Goal: Information Seeking & Learning: Learn about a topic

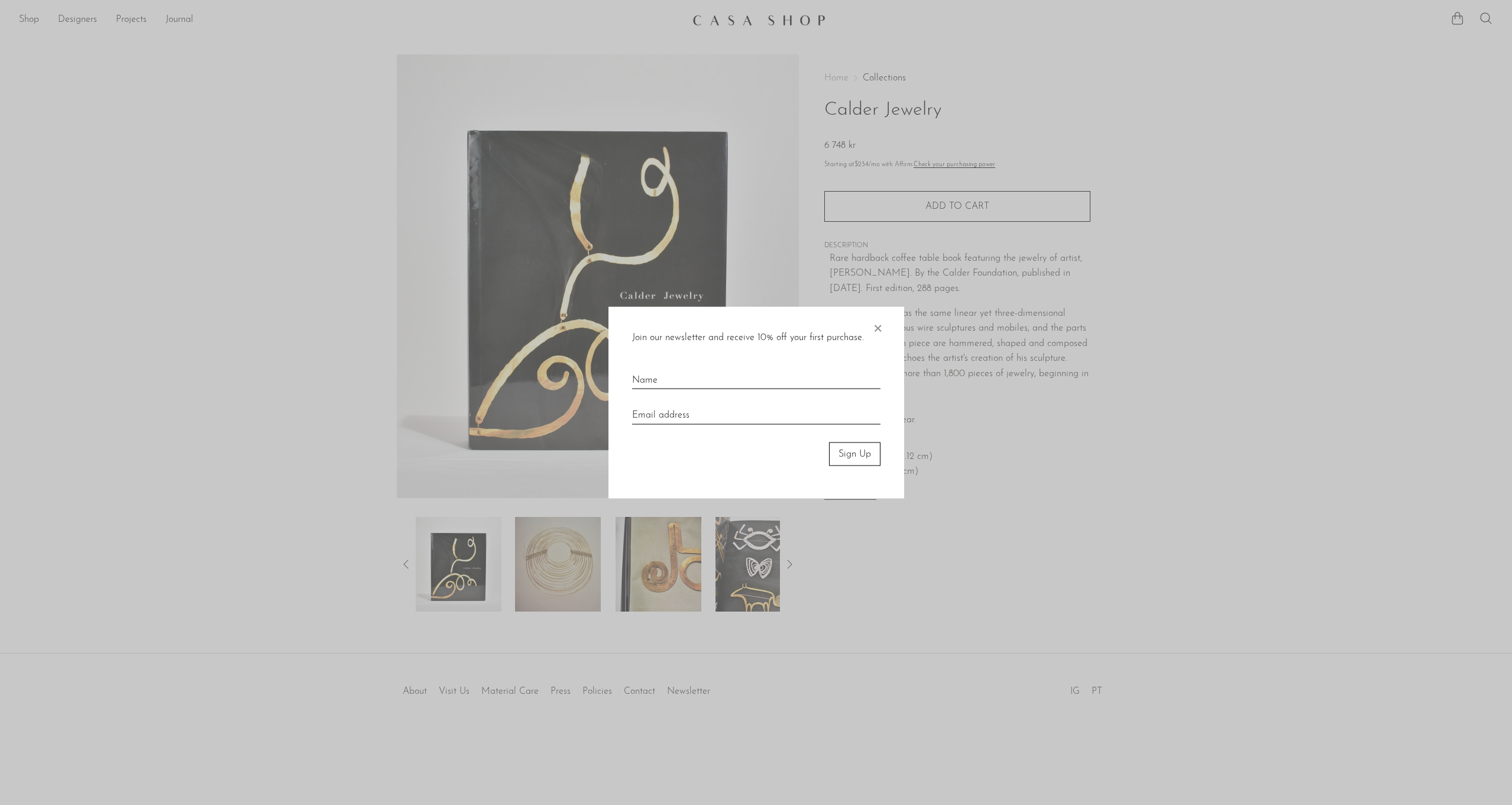
click at [878, 329] on span "×" at bounding box center [877, 325] width 12 height 38
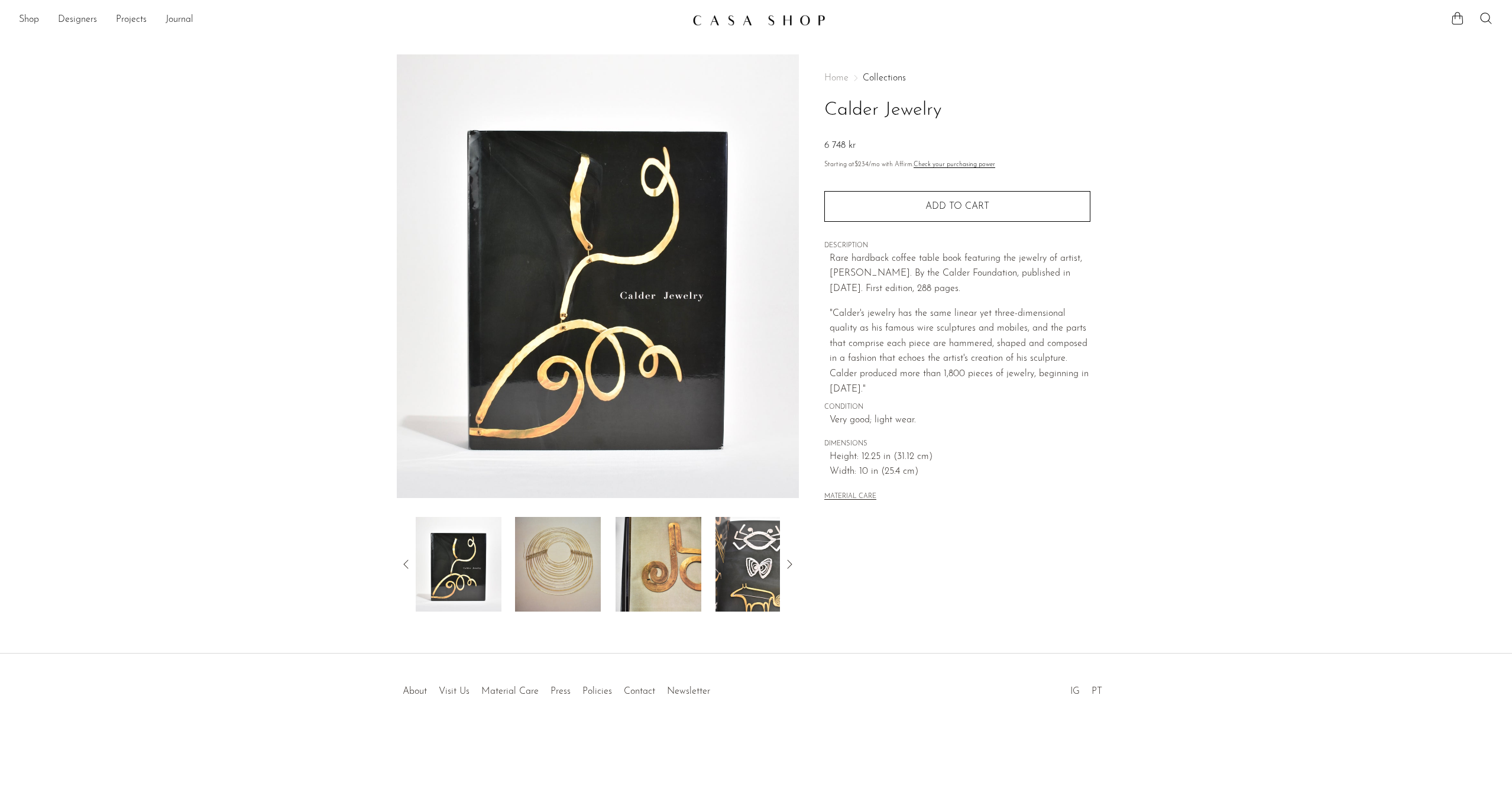
click at [788, 564] on icon at bounding box center [790, 565] width 14 height 14
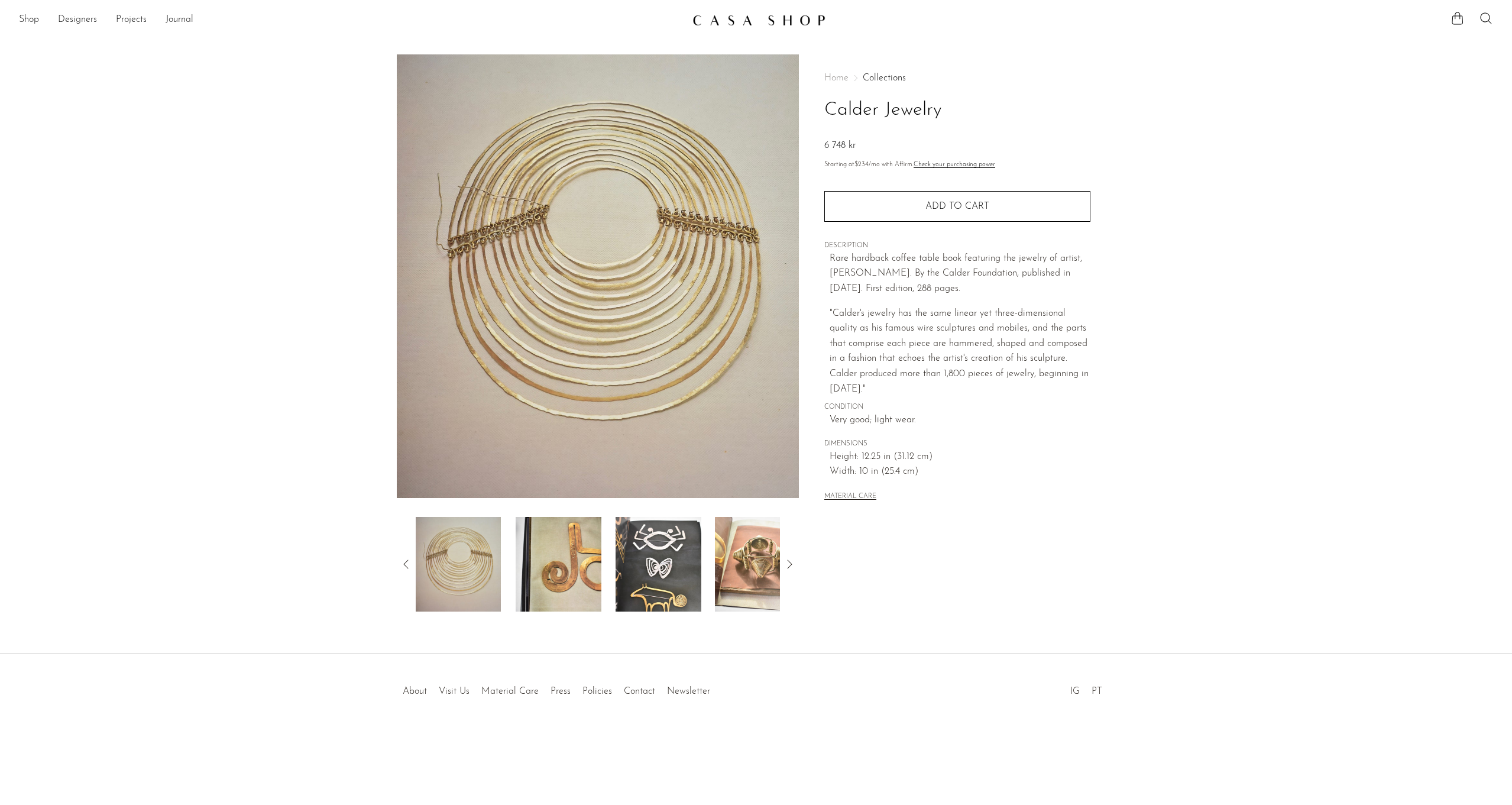
click at [788, 564] on icon at bounding box center [790, 565] width 14 height 14
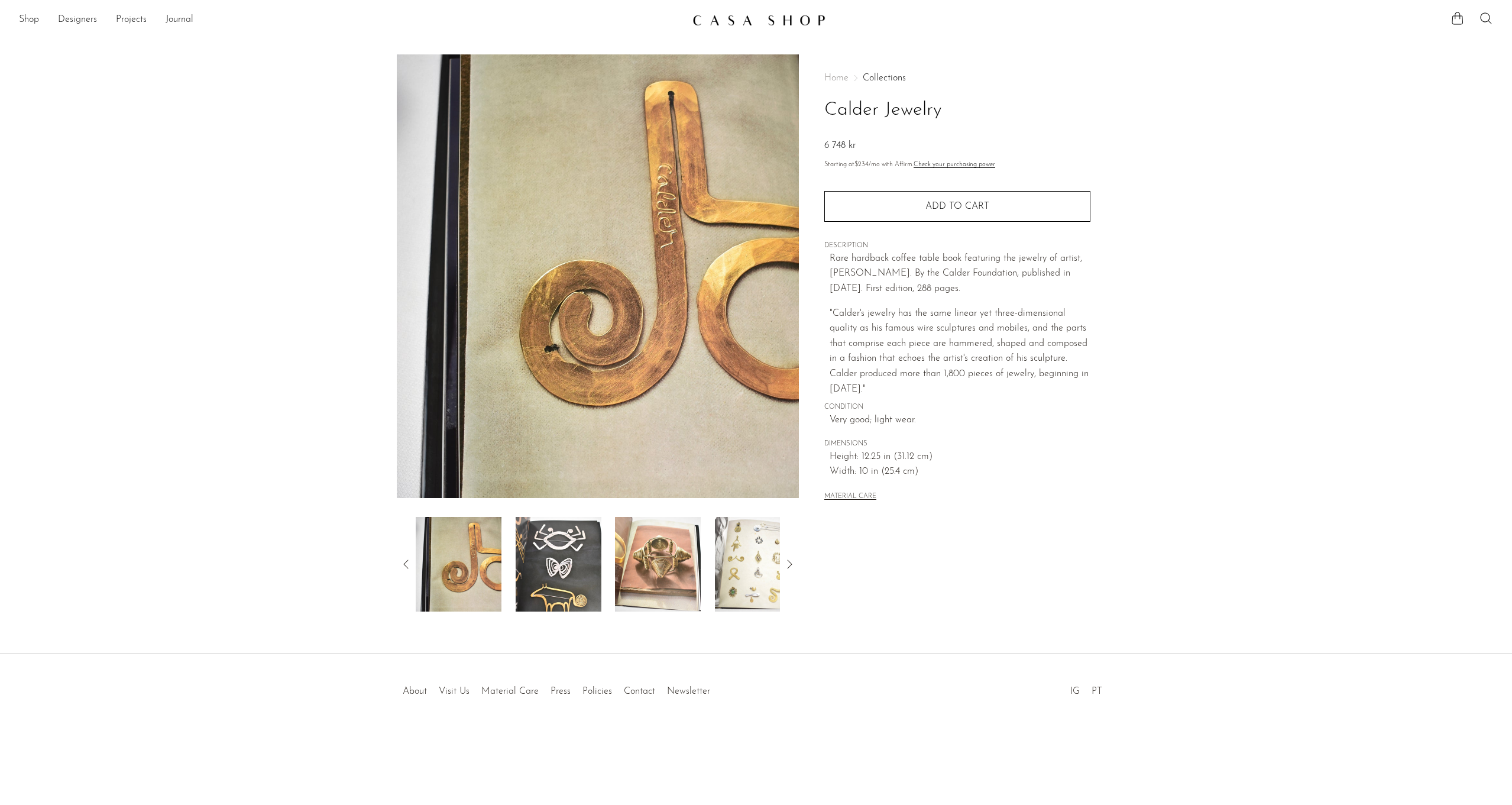
click at [788, 564] on icon at bounding box center [790, 565] width 14 height 14
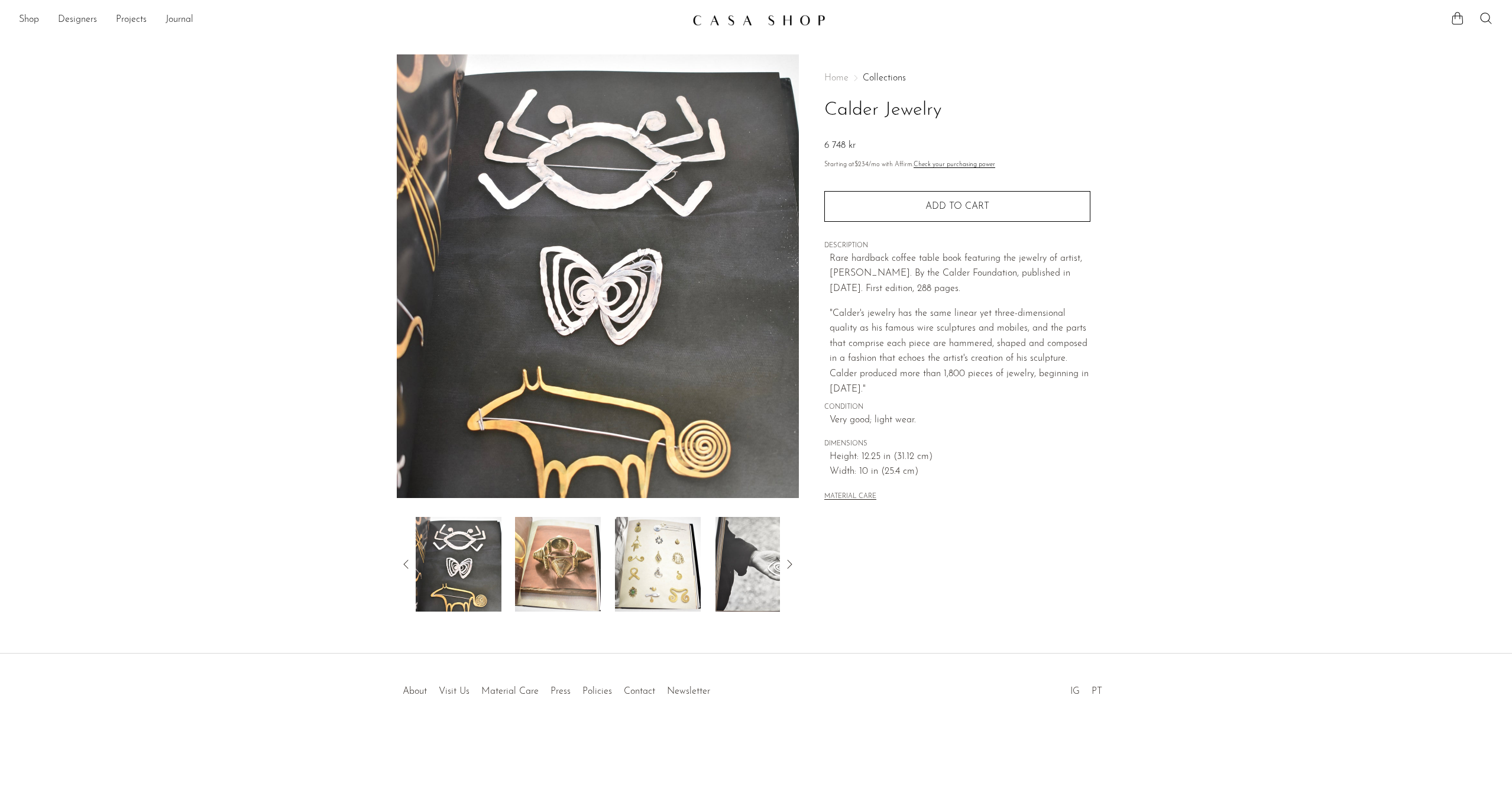
click at [788, 564] on icon at bounding box center [790, 565] width 14 height 14
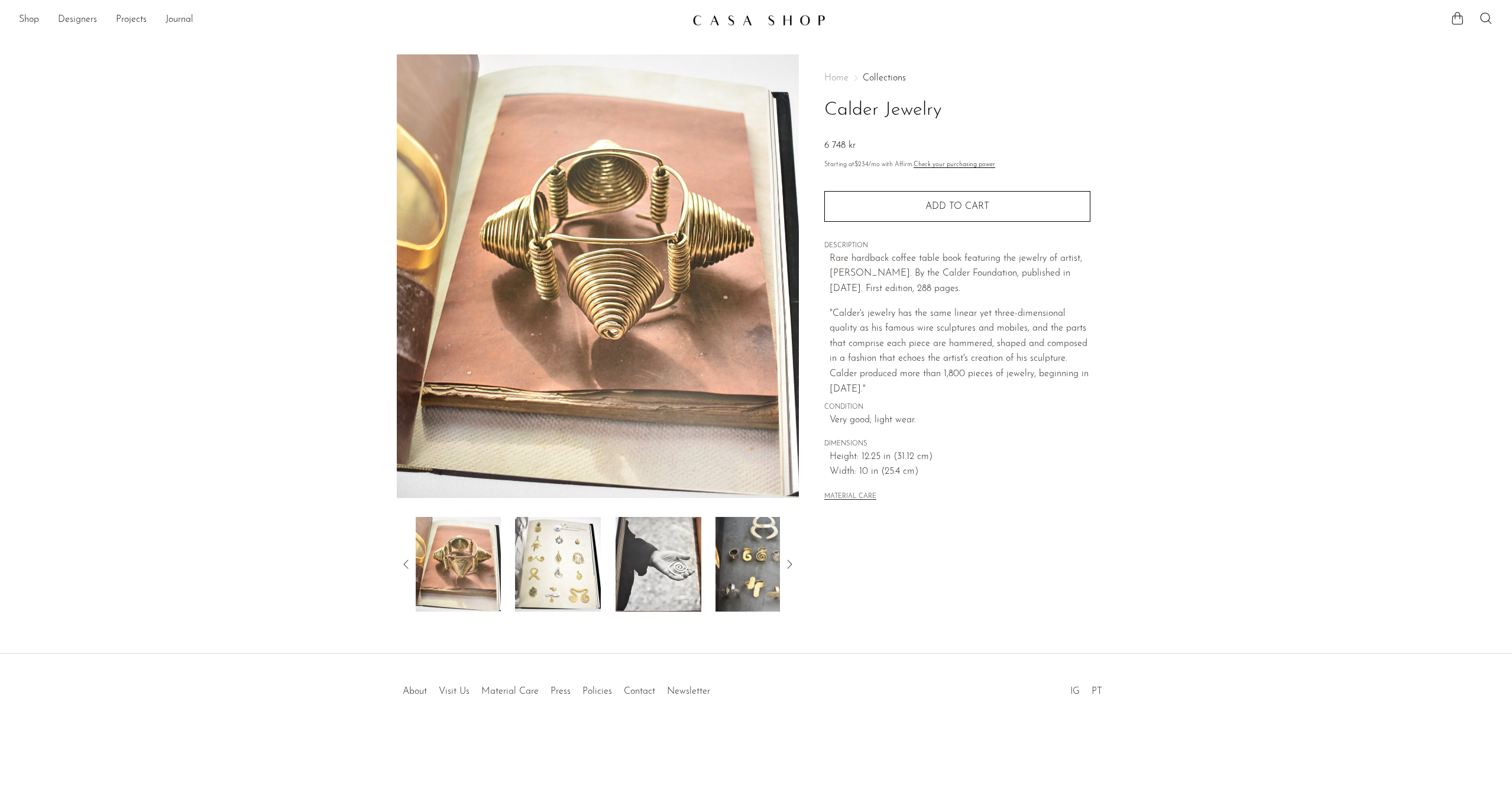
click at [788, 564] on icon at bounding box center [790, 565] width 14 height 14
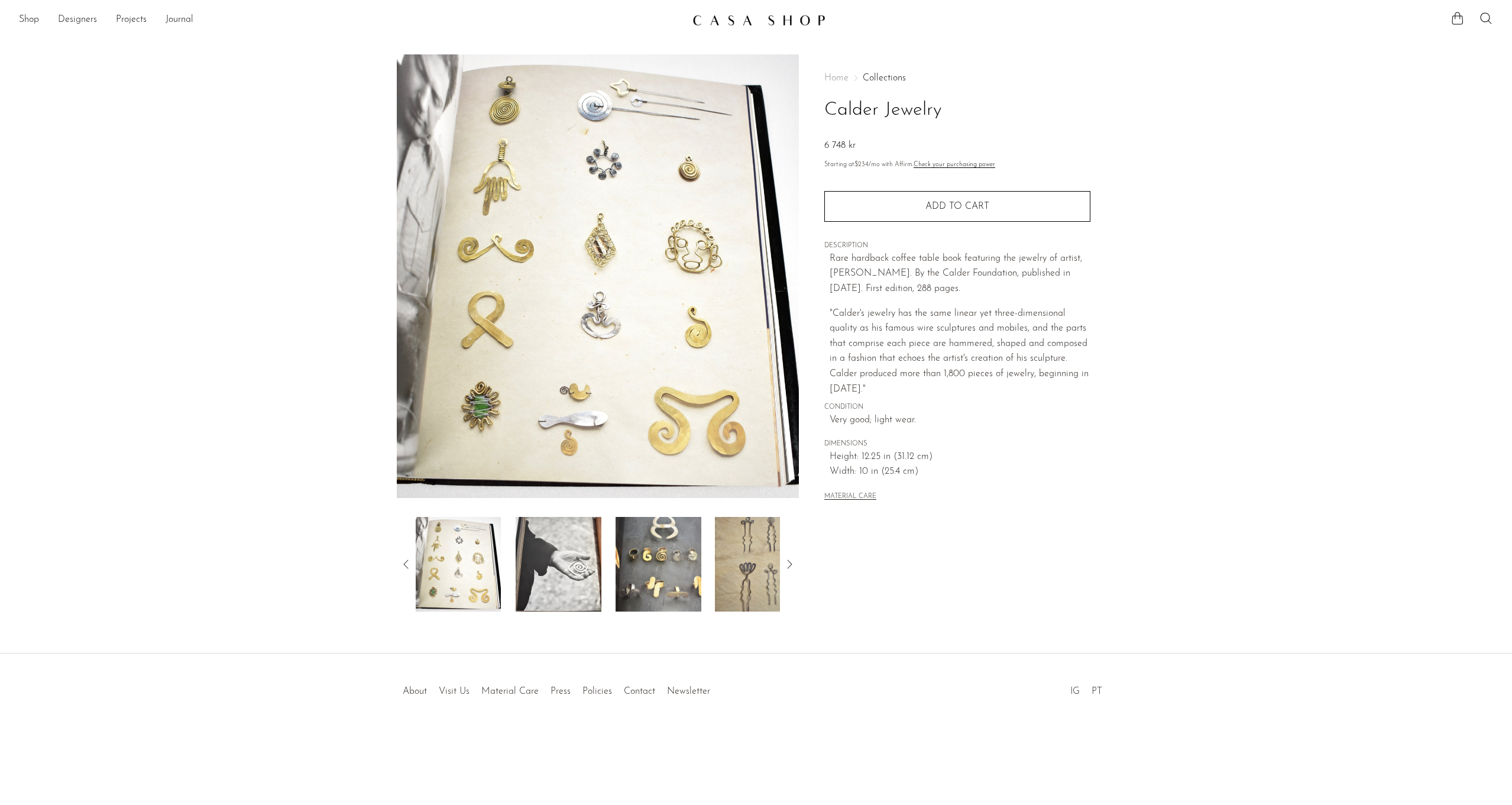
click at [788, 564] on icon at bounding box center [790, 565] width 14 height 14
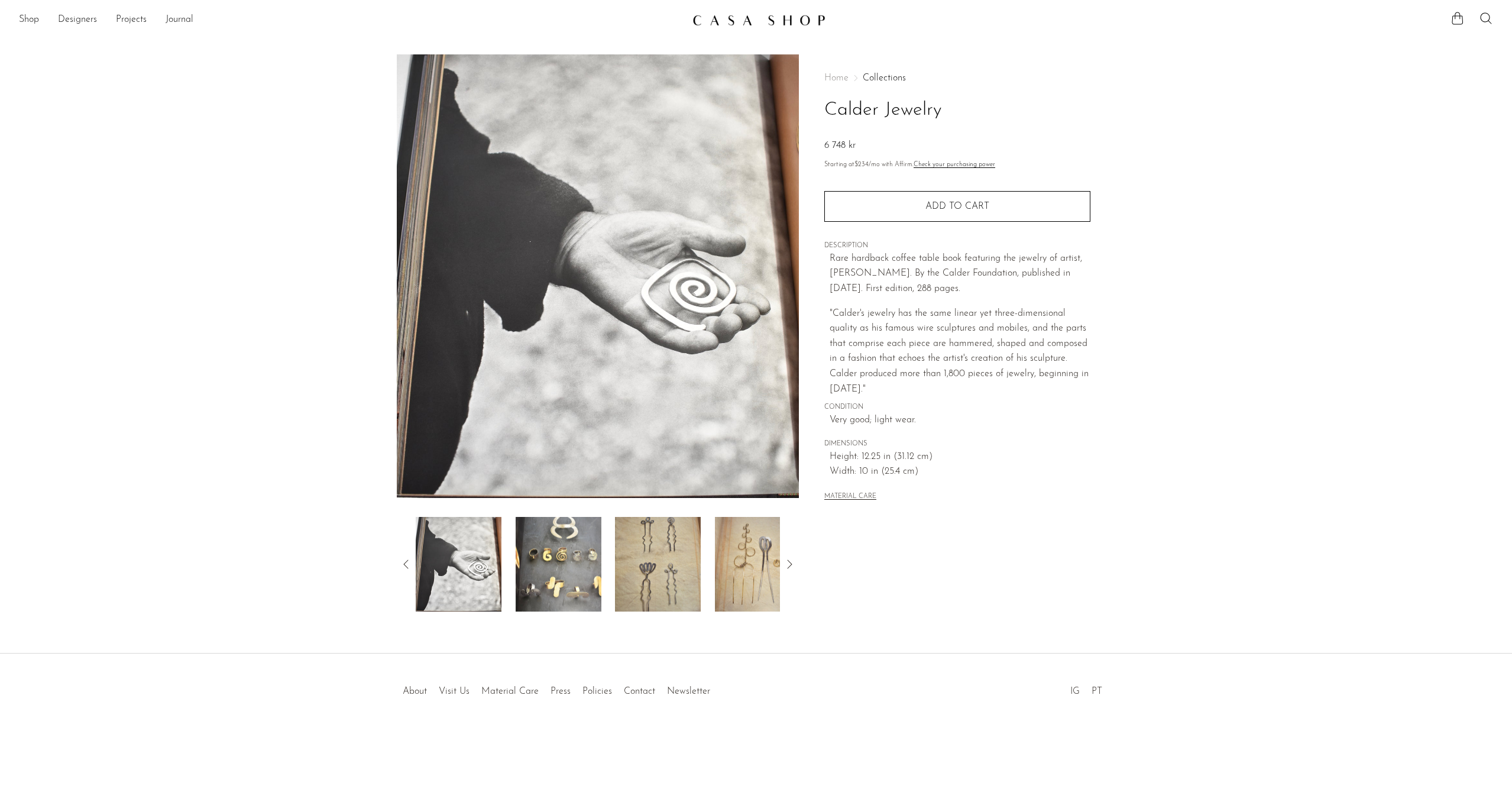
click at [788, 564] on icon at bounding box center [790, 565] width 14 height 14
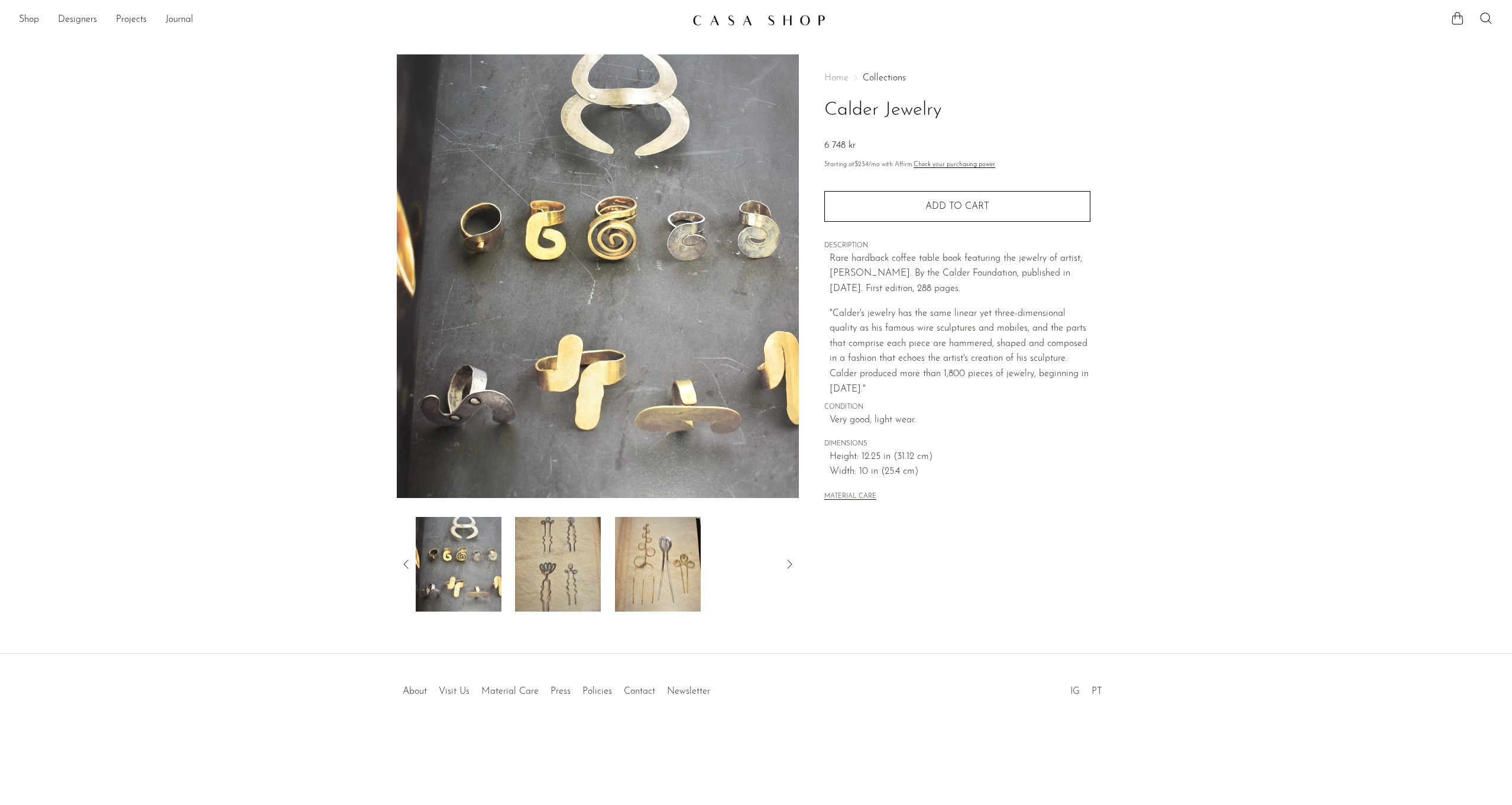
click at [789, 564] on icon at bounding box center [790, 565] width 14 height 14
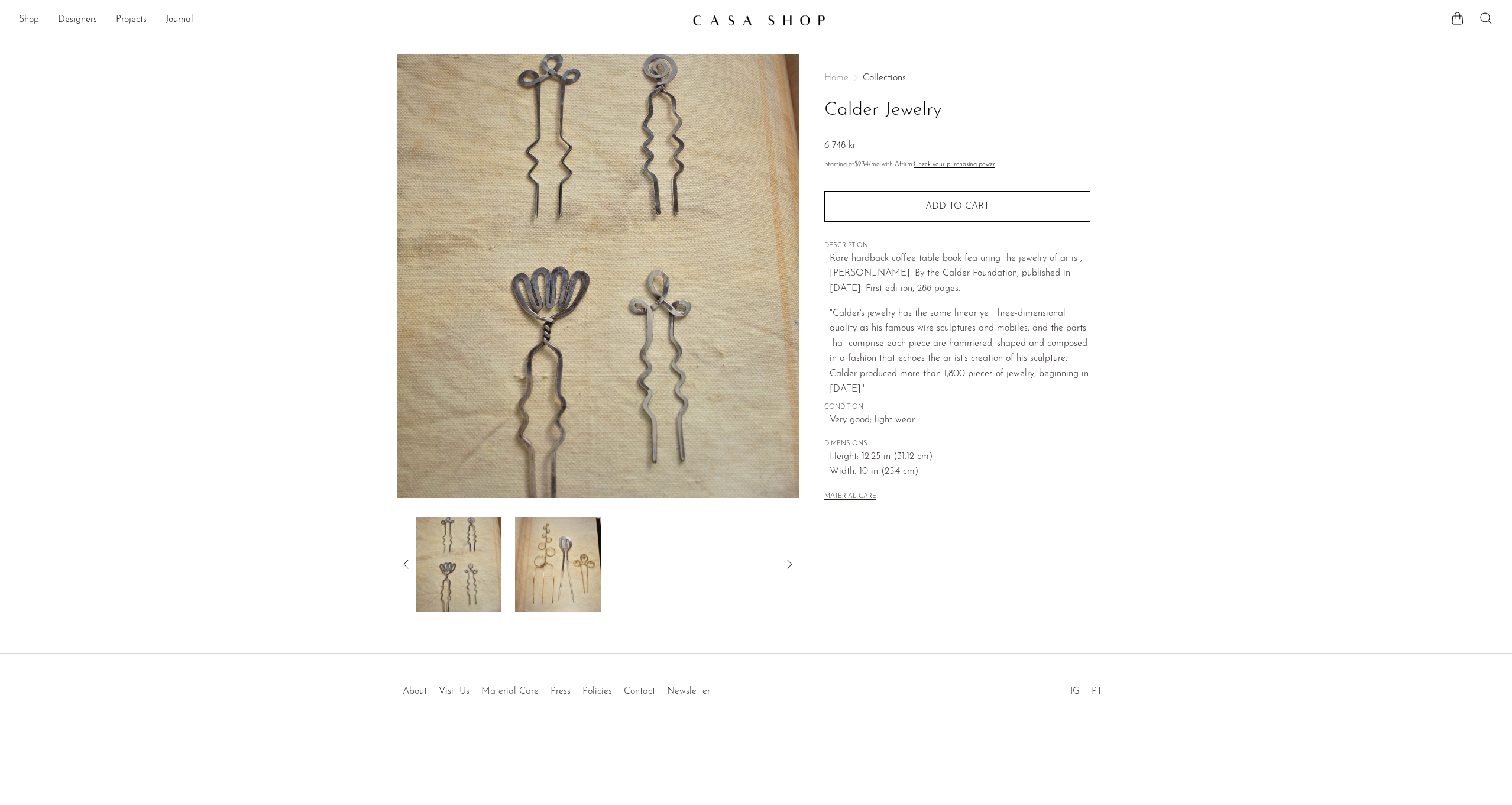
click at [789, 564] on icon at bounding box center [790, 565] width 14 height 14
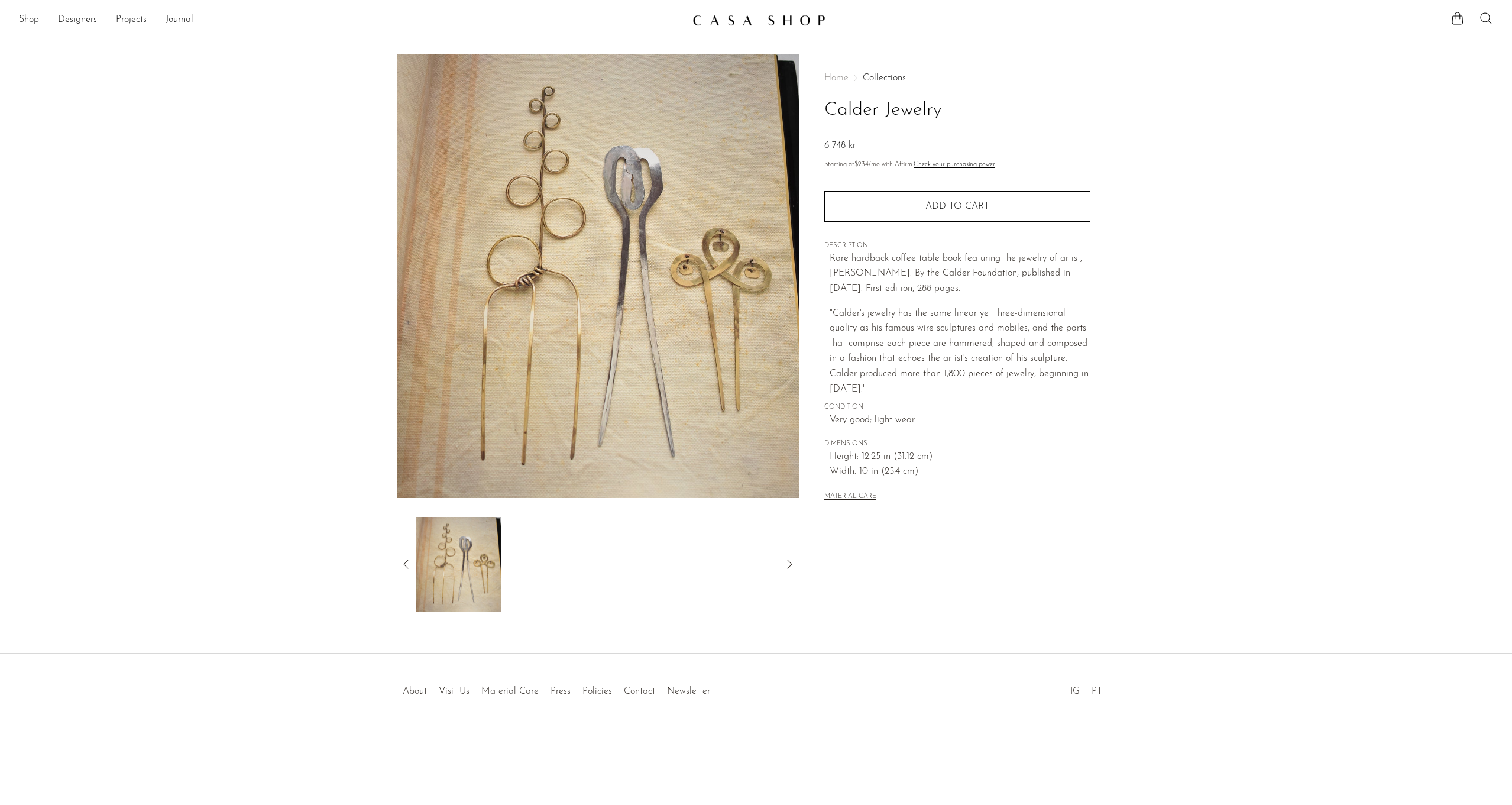
click at [789, 564] on icon at bounding box center [790, 565] width 14 height 14
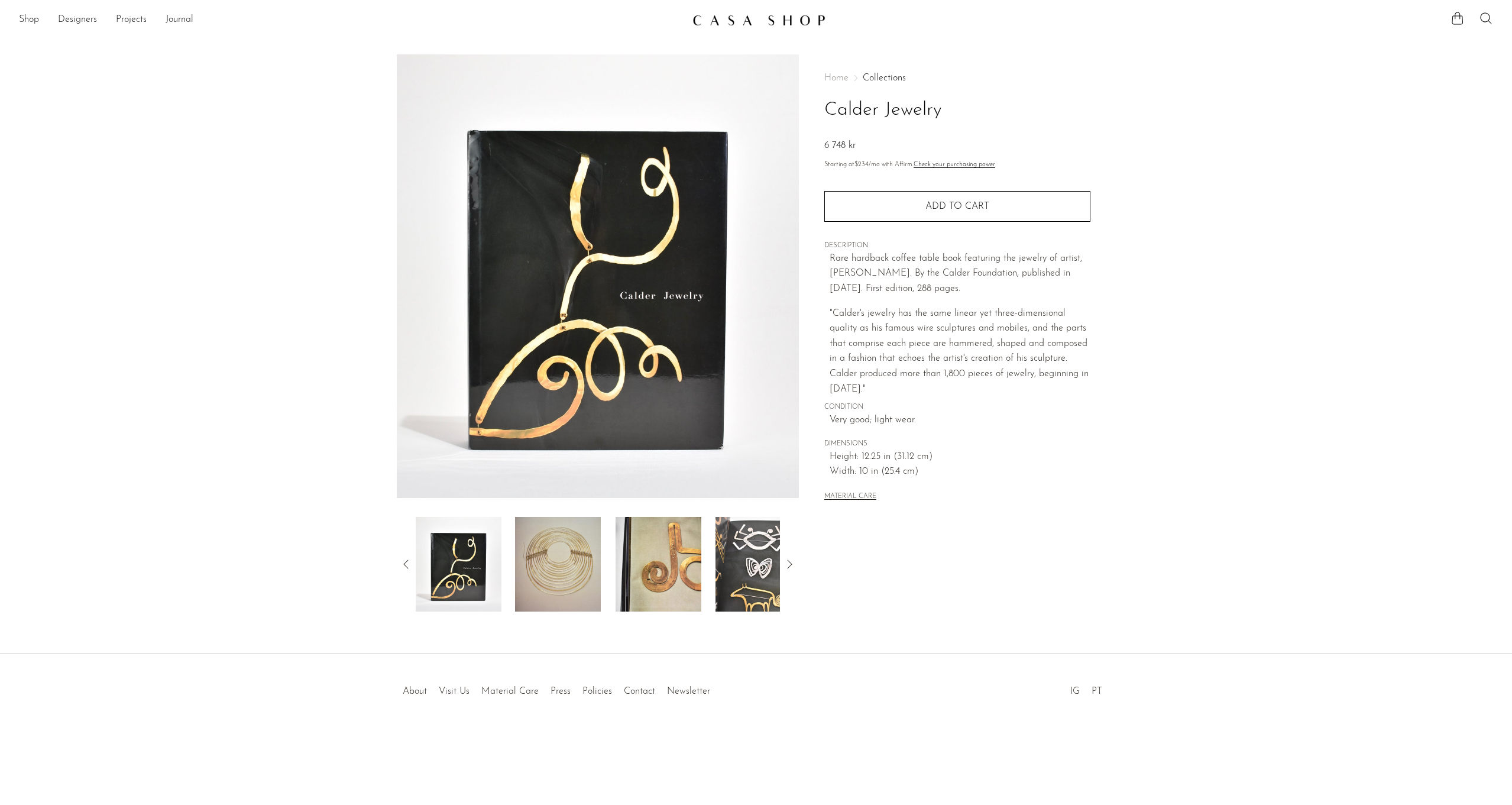
drag, startPoint x: 940, startPoint y: 108, endPoint x: 807, endPoint y: 104, distance: 133.1
click at [807, 104] on div "Home Collections Calder Jewelry 6 748 kr Starting at $234 /mo with Affirm. Chec…" at bounding box center [957, 333] width 316 height 557
copy h1 "Calder Jewelry"
drag, startPoint x: 937, startPoint y: 108, endPoint x: 946, endPoint y: 109, distance: 9.1
click at [937, 108] on h1 "Calder Jewelry" at bounding box center [957, 111] width 266 height 30
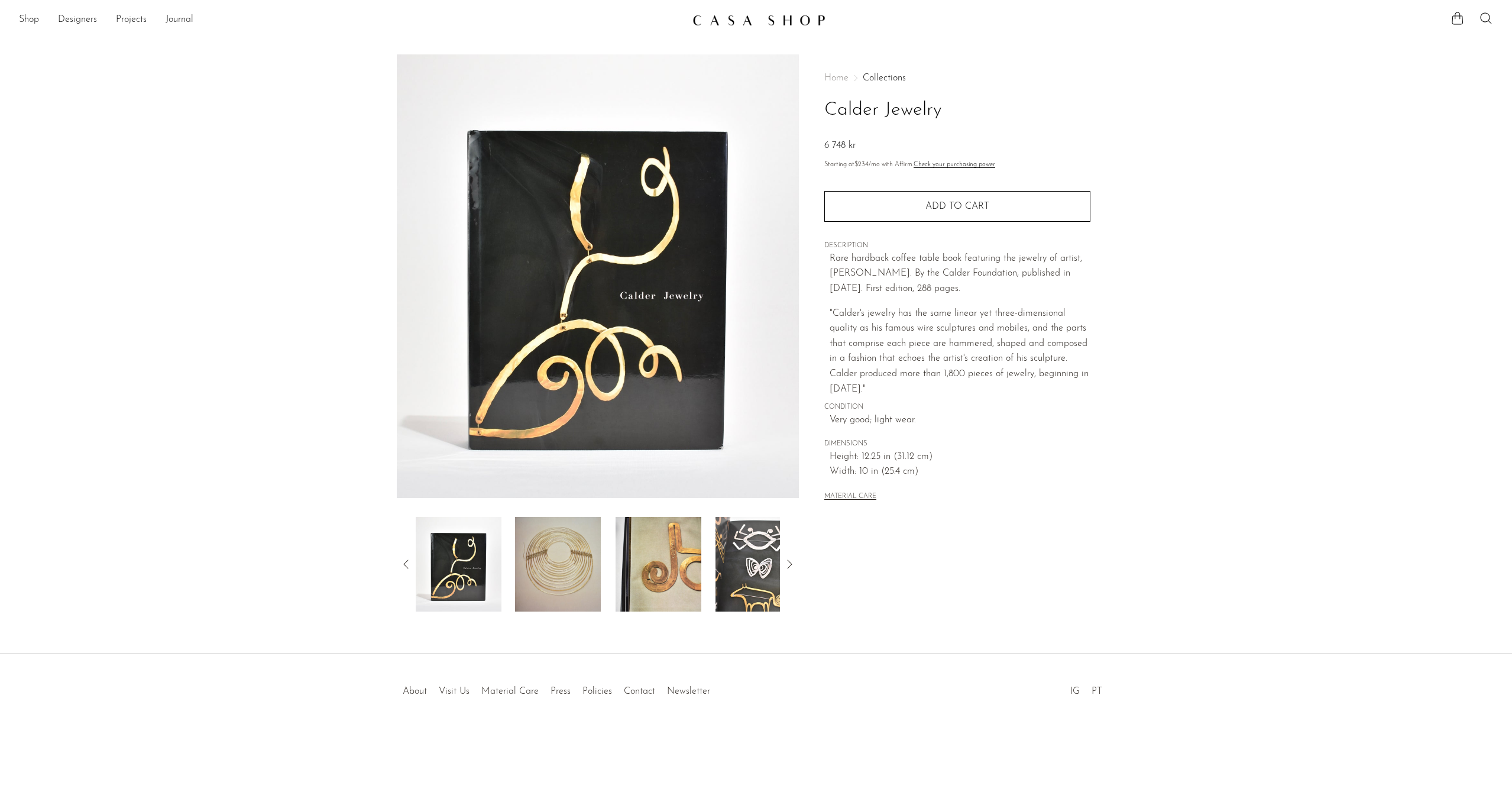
drag, startPoint x: 951, startPoint y: 109, endPoint x: 801, endPoint y: 115, distance: 150.1
click at [800, 114] on div "Home Collections Calder Jewelry 6 748 kr Starting at $234 /mo with Affirm. Chec…" at bounding box center [957, 333] width 316 height 557
copy h1 "Calder Jewelry"
